Goal: Task Accomplishment & Management: Use online tool/utility

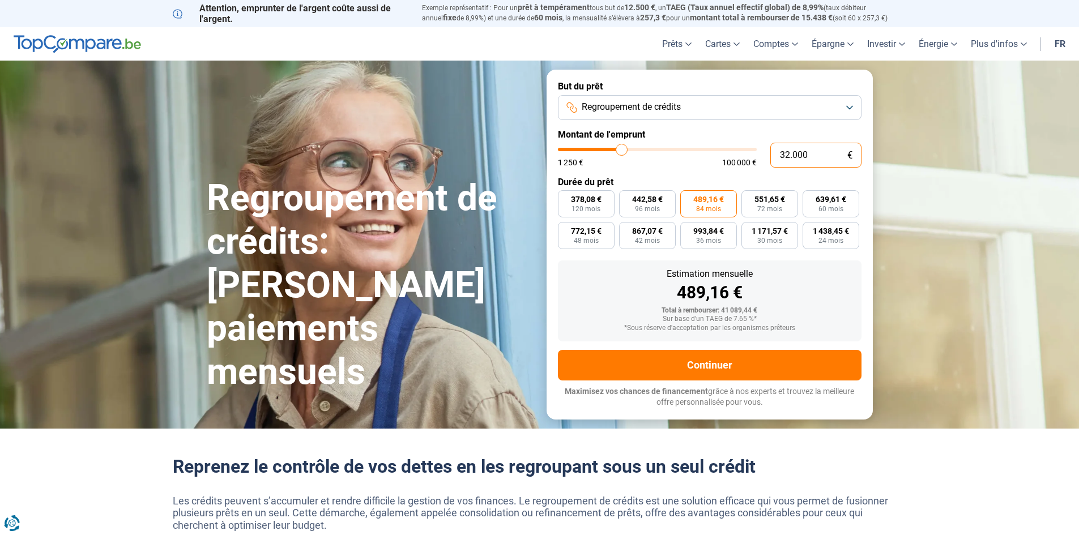
drag, startPoint x: 777, startPoint y: 156, endPoint x: 714, endPoint y: 150, distance: 63.2
click at [714, 150] on div "32.000 € 1 250 € 100 000 €" at bounding box center [710, 155] width 304 height 25
type input "1"
type input "1250"
type input "12"
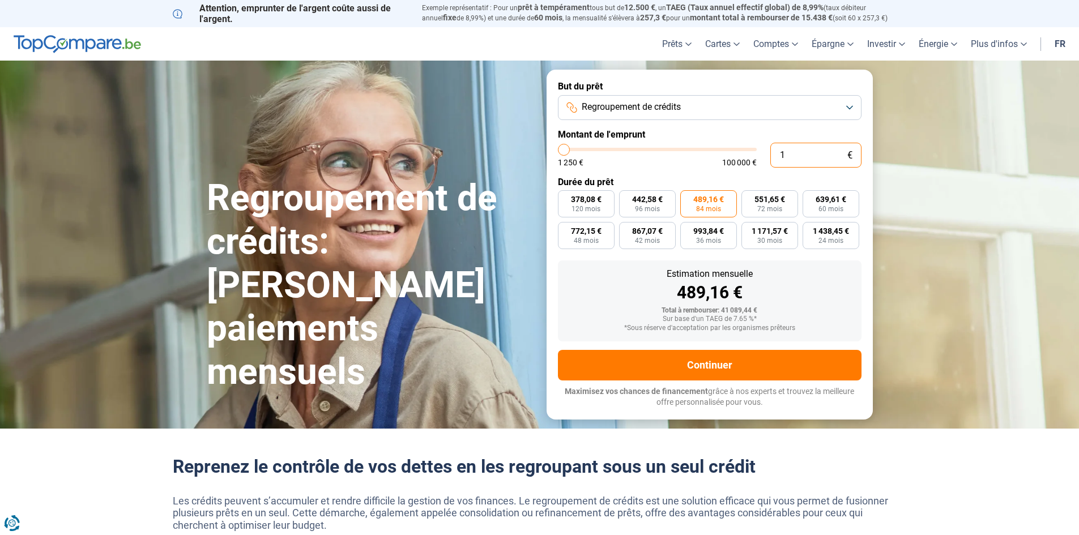
type input "1250"
type input "1.250"
type input "1250"
radio input "true"
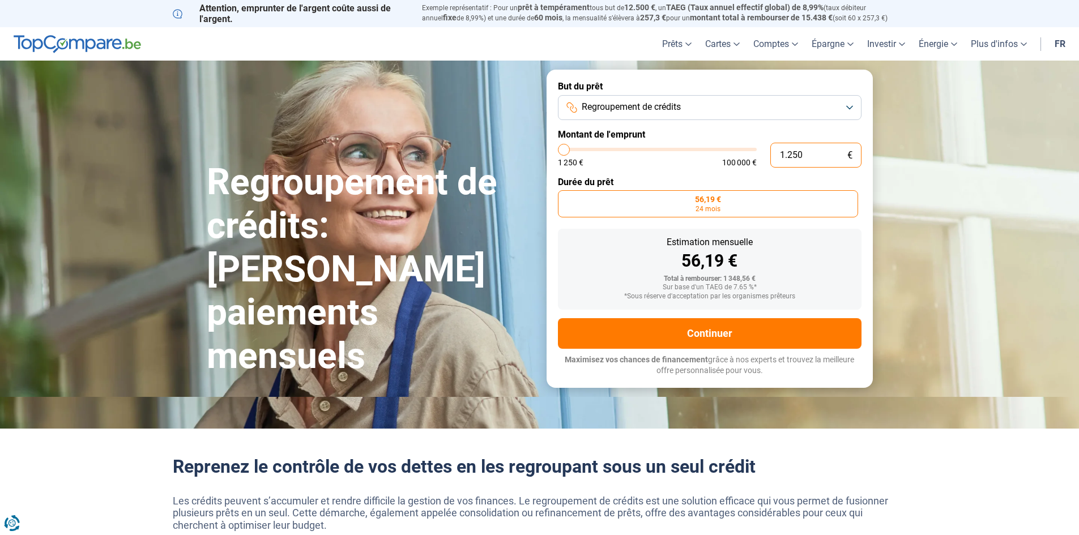
type input "1.250"
